Goal: Navigation & Orientation: Find specific page/section

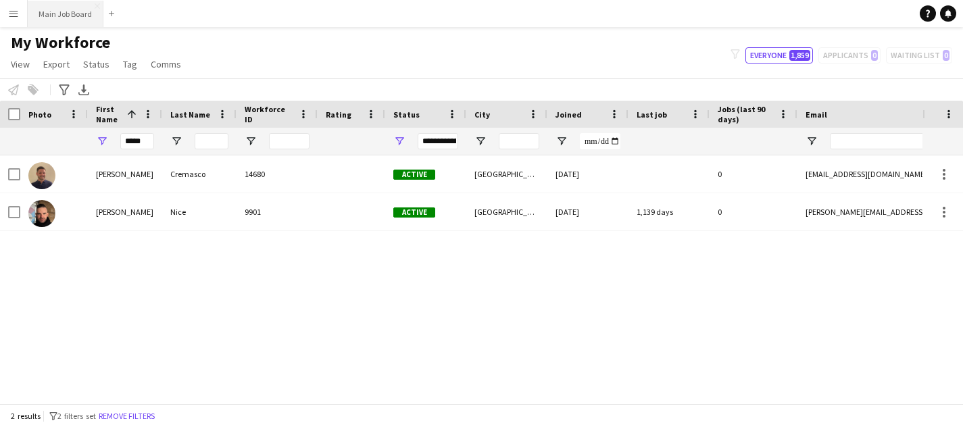
click at [58, 20] on button "Main Job Board Close" at bounding box center [66, 14] width 76 height 26
